Goal: Information Seeking & Learning: Learn about a topic

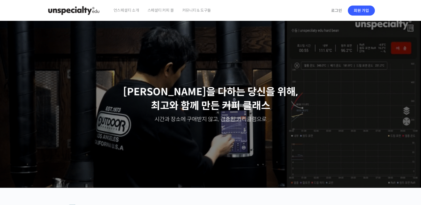
click at [135, 13] on span "언스페셜티 소개" at bounding box center [127, 10] width 26 height 21
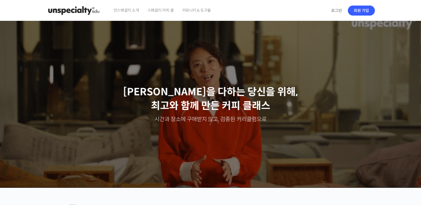
click at [197, 12] on span "커뮤니티 & 도구들" at bounding box center [196, 10] width 29 height 21
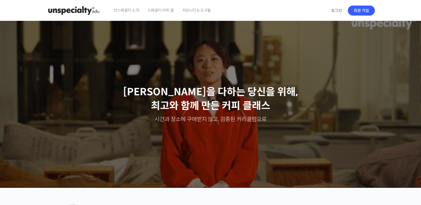
click at [200, 13] on span "커뮤니티 & 도구들" at bounding box center [196, 10] width 29 height 21
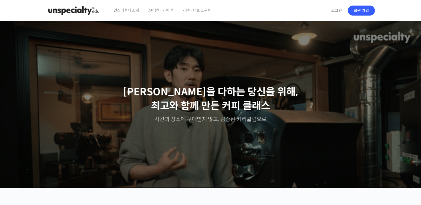
click at [158, 10] on span "스페셜티 커피 몰" at bounding box center [161, 10] width 26 height 21
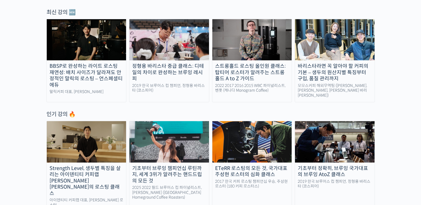
scroll to position [185, 0]
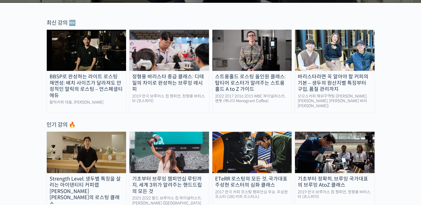
click at [348, 90] on div "바리스타라면 꼭 알아야 할 커피의 기본 – 생두의 원산지별 특징부터 구입, 품질 관리까지" at bounding box center [335, 83] width 80 height 19
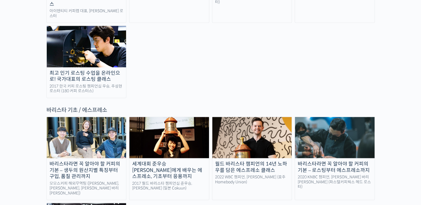
scroll to position [696, 0]
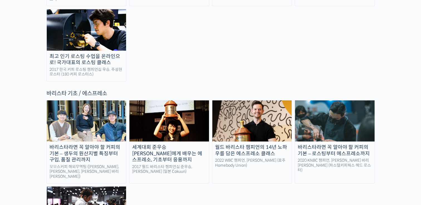
click at [350, 158] on div "2020 KNBC 챔피언, [PERSON_NAME] 바리[PERSON_NAME] (파스텔커피웍스 헤드 로스터)" at bounding box center [335, 165] width 80 height 15
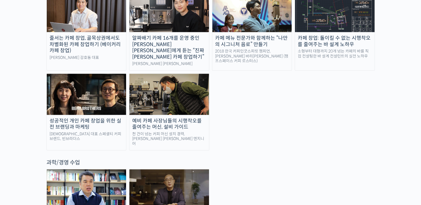
scroll to position [1206, 0]
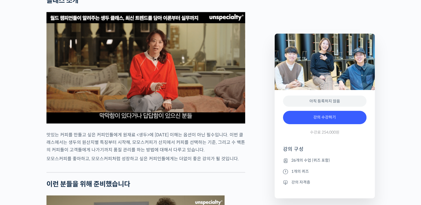
scroll to position [1067, 0]
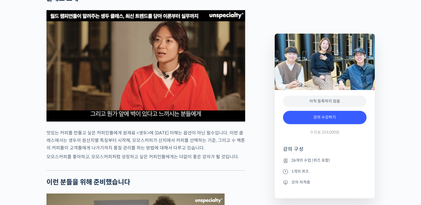
click at [160, 93] on img at bounding box center [145, 66] width 199 height 112
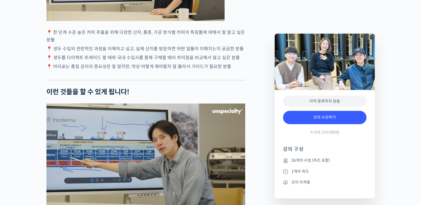
scroll to position [1345, 0]
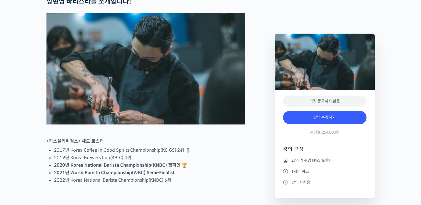
scroll to position [325, 0]
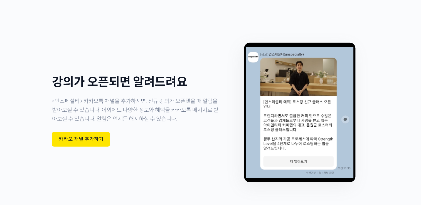
scroll to position [1867, 0]
